Goal: Transaction & Acquisition: Purchase product/service

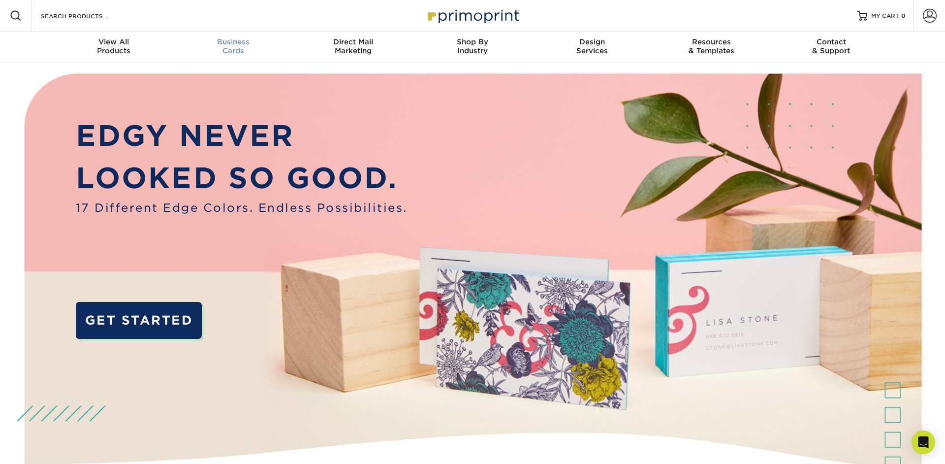
click at [249, 41] on span "Business" at bounding box center [234, 41] width 120 height 9
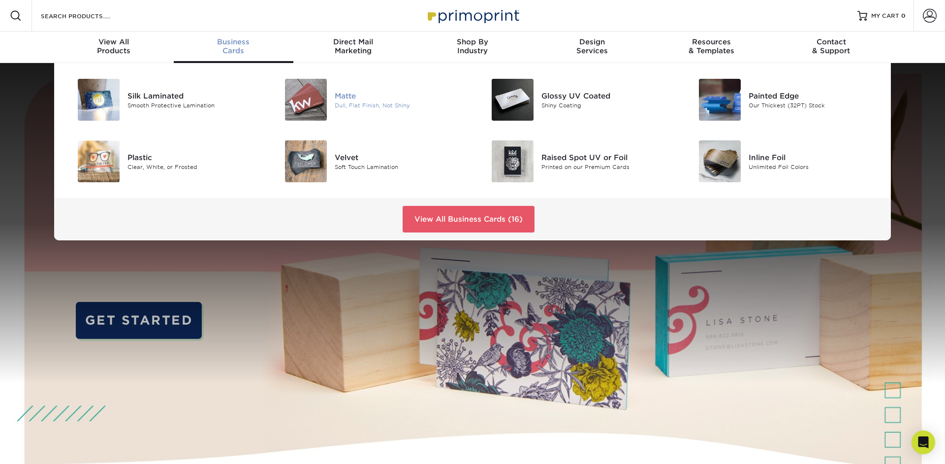
click at [318, 110] on img at bounding box center [306, 100] width 42 height 42
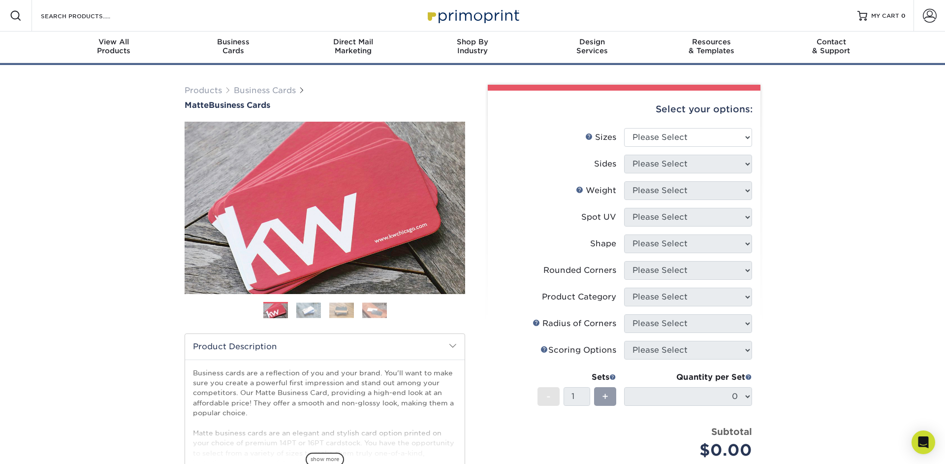
click at [668, 128] on div "Select your options:" at bounding box center [624, 109] width 257 height 37
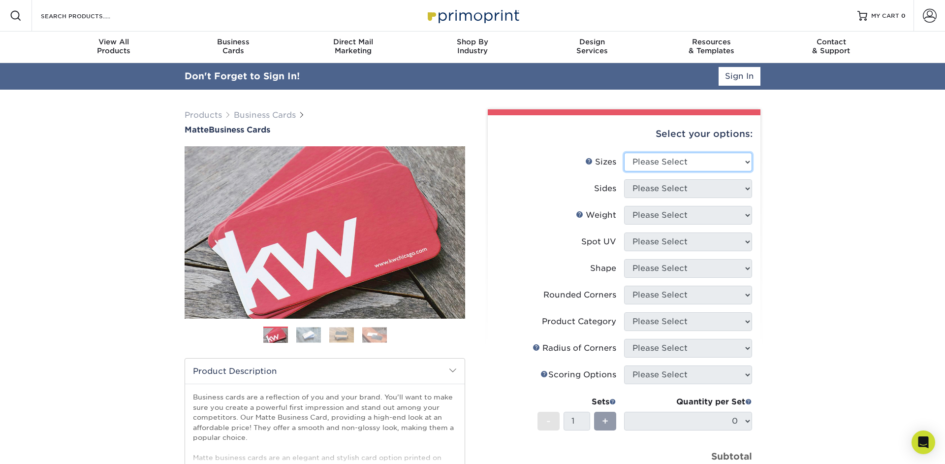
select select "2.00x3.50"
click option "2" x 3.5" - Standard" at bounding box center [0, 0] width 0 height 0
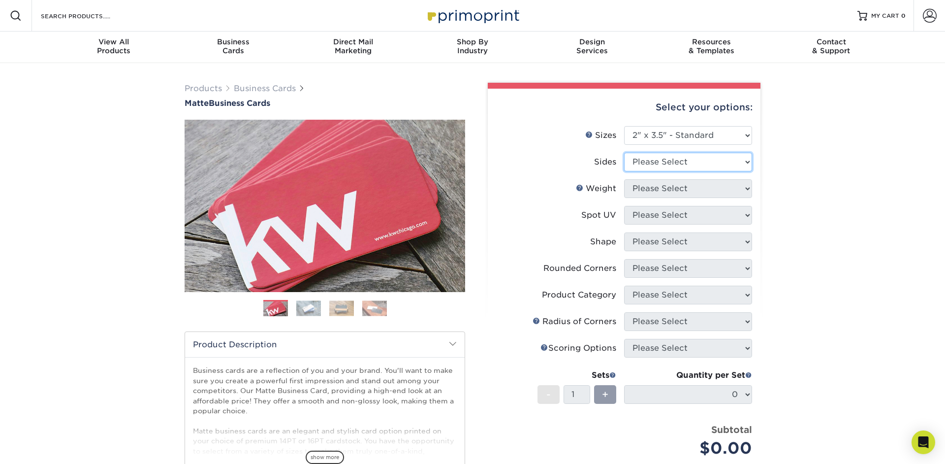
select select "13abbda7-1d64-4f25-8bb2-c179b224825d"
select select "16PT"
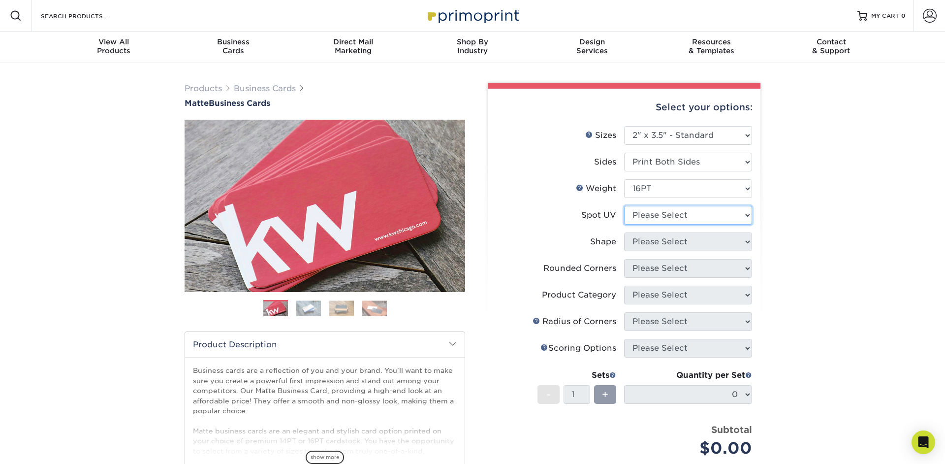
select select "3"
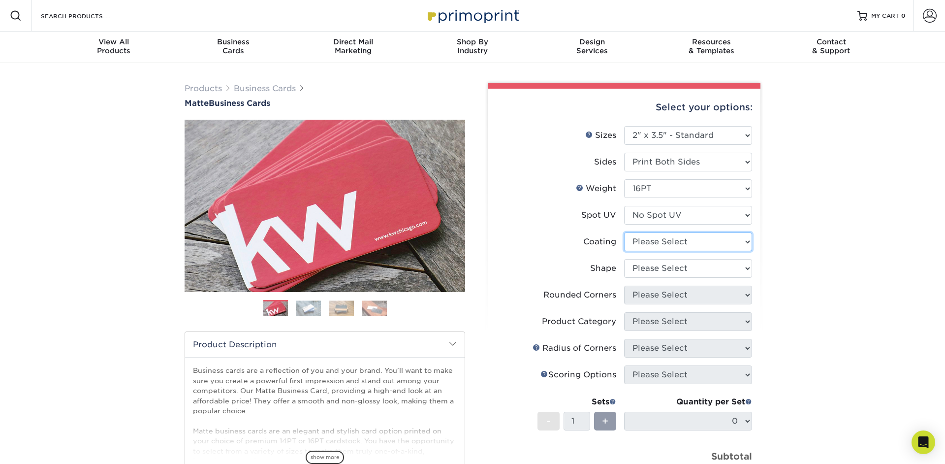
select select "121bb7b5-3b4d-429f-bd8d-bbf80e953313"
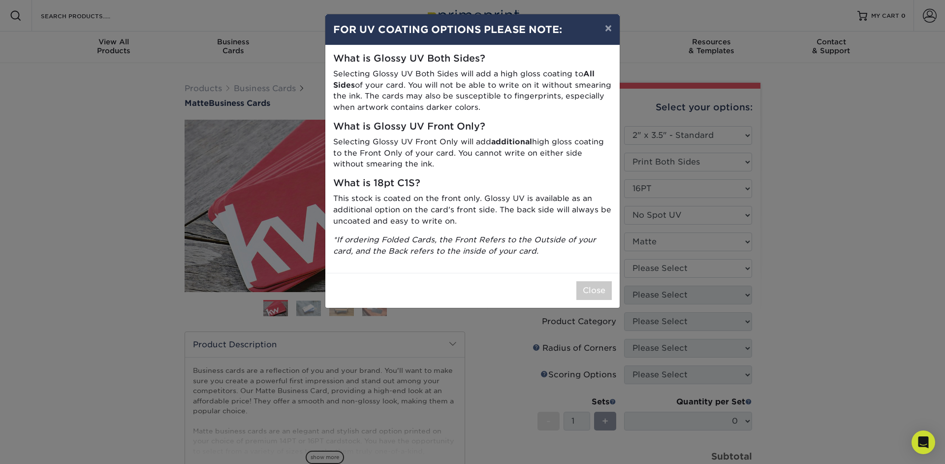
click at [664, 256] on div "× FOR UV COATING OPTIONS PLEASE NOTE: What is Glossy UV Both Sides? Selecting G…" at bounding box center [472, 232] width 945 height 464
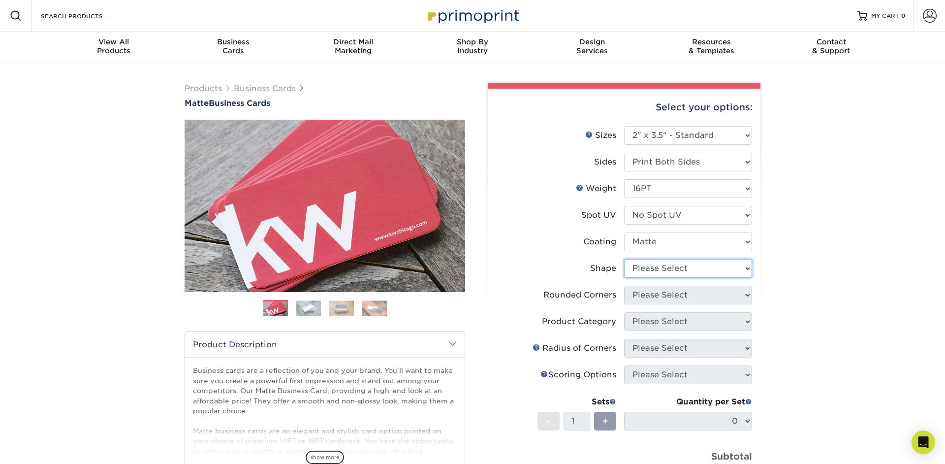
select select "standard"
select select "0"
click option "No" at bounding box center [0, 0] width 0 height 0
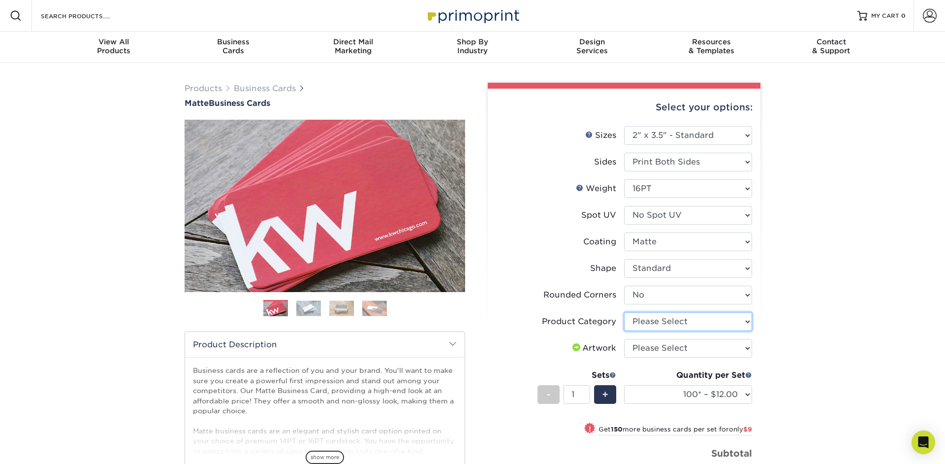
select select "3b5148f1-0588-4f88-a218-97bcfdce65c1"
click option "Business Cards" at bounding box center [0, 0] width 0 height 0
click at [624, 385] on select "100* – $12.00 250* – $21.00 500 – $42.00 1000 – $53.00 2500 – $95.00 5000 – $18…" at bounding box center [688, 394] width 128 height 19
select select "100* – $12.00"
click at [139, 107] on div "Products Business Cards Matte Business Cards Previous Next 100 $ 9" at bounding box center [472, 356] width 945 height 586
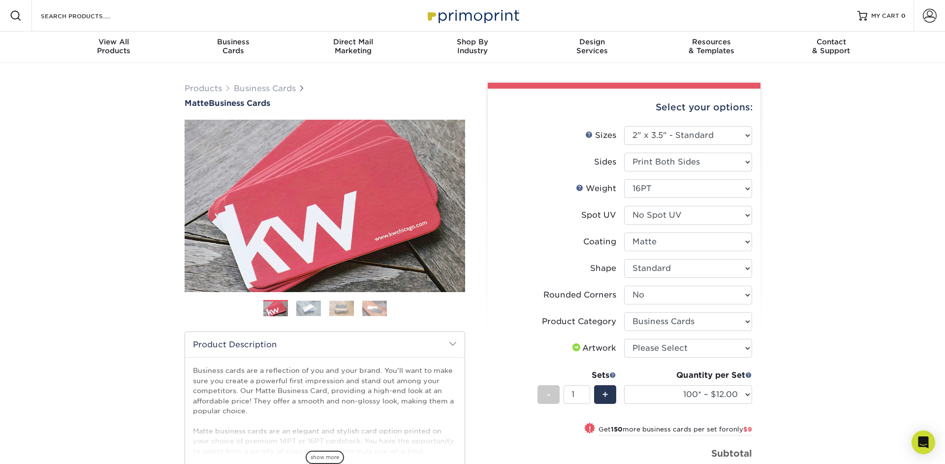
click at [69, 141] on div "Products Business Cards Matte Business Cards Previous Next 100 $ 9" at bounding box center [472, 356] width 945 height 586
